Goal: Task Accomplishment & Management: Manage account settings

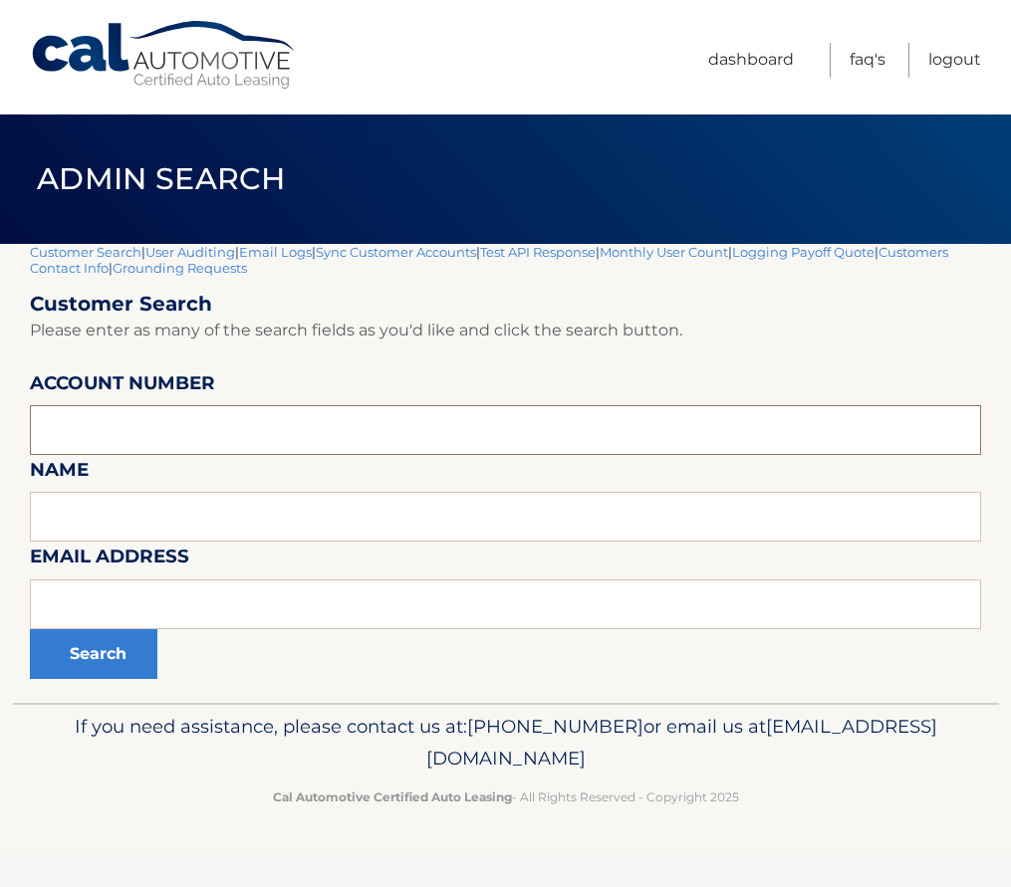
paste input "44455969347"
type input "44455969347"
click at [90, 645] on button "Search" at bounding box center [93, 654] width 127 height 50
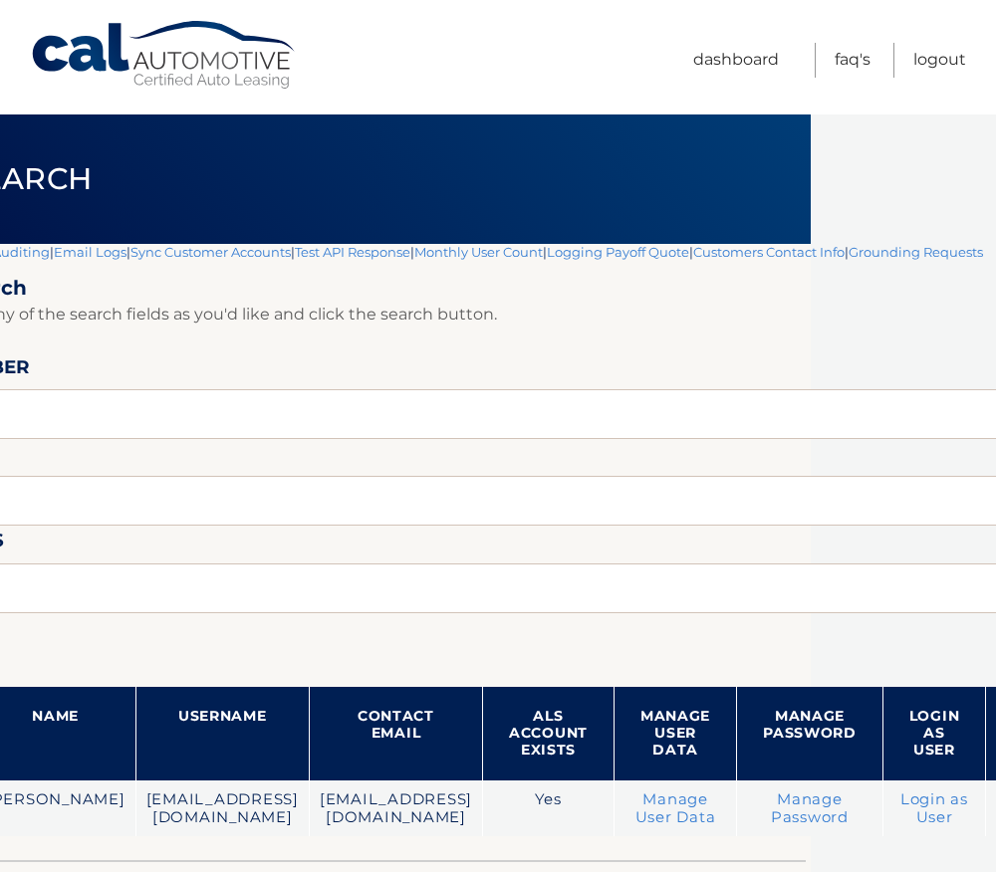
scroll to position [0, 231]
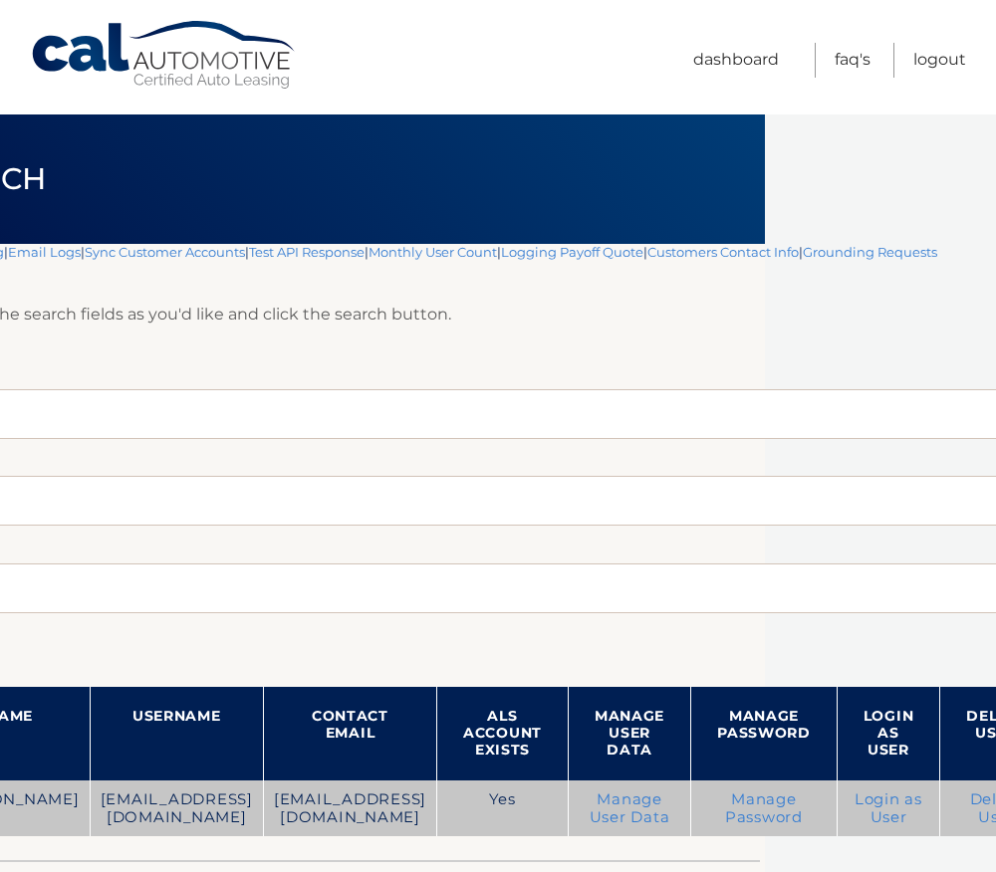
click at [590, 814] on link "Manage User Data" at bounding box center [630, 809] width 81 height 36
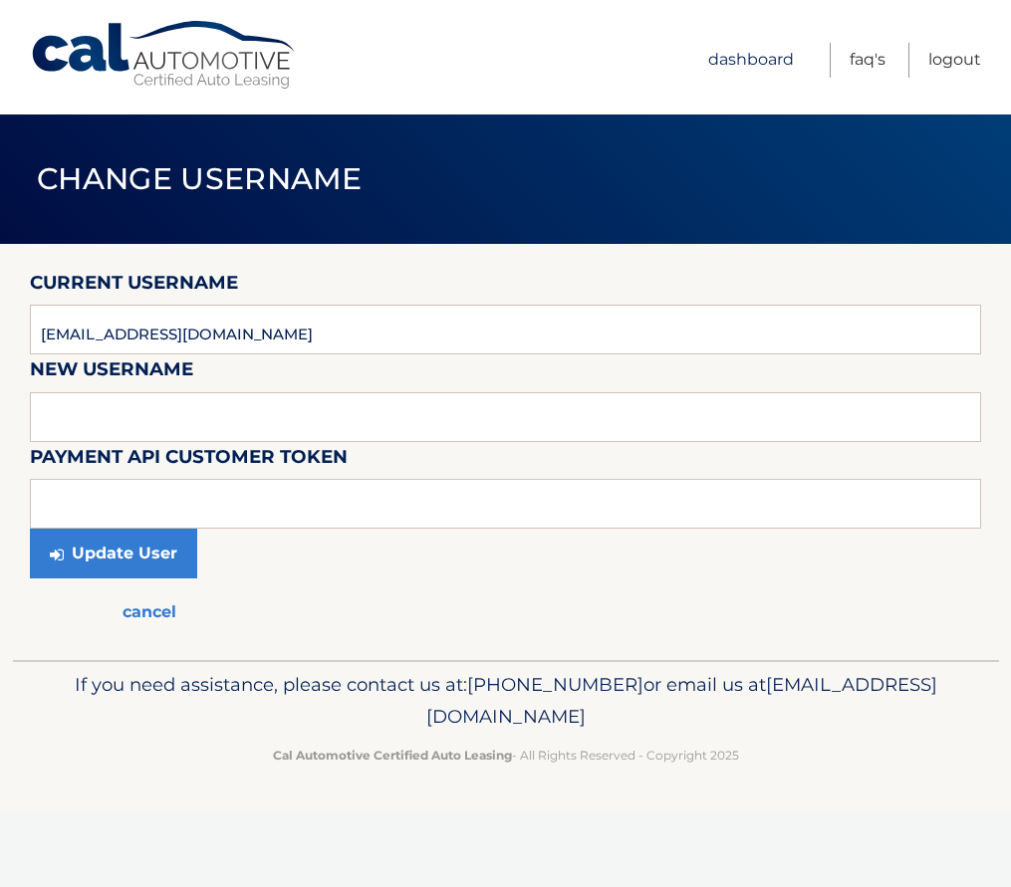
click at [744, 57] on link "Dashboard" at bounding box center [751, 60] width 86 height 35
